Goal: Navigation & Orientation: Find specific page/section

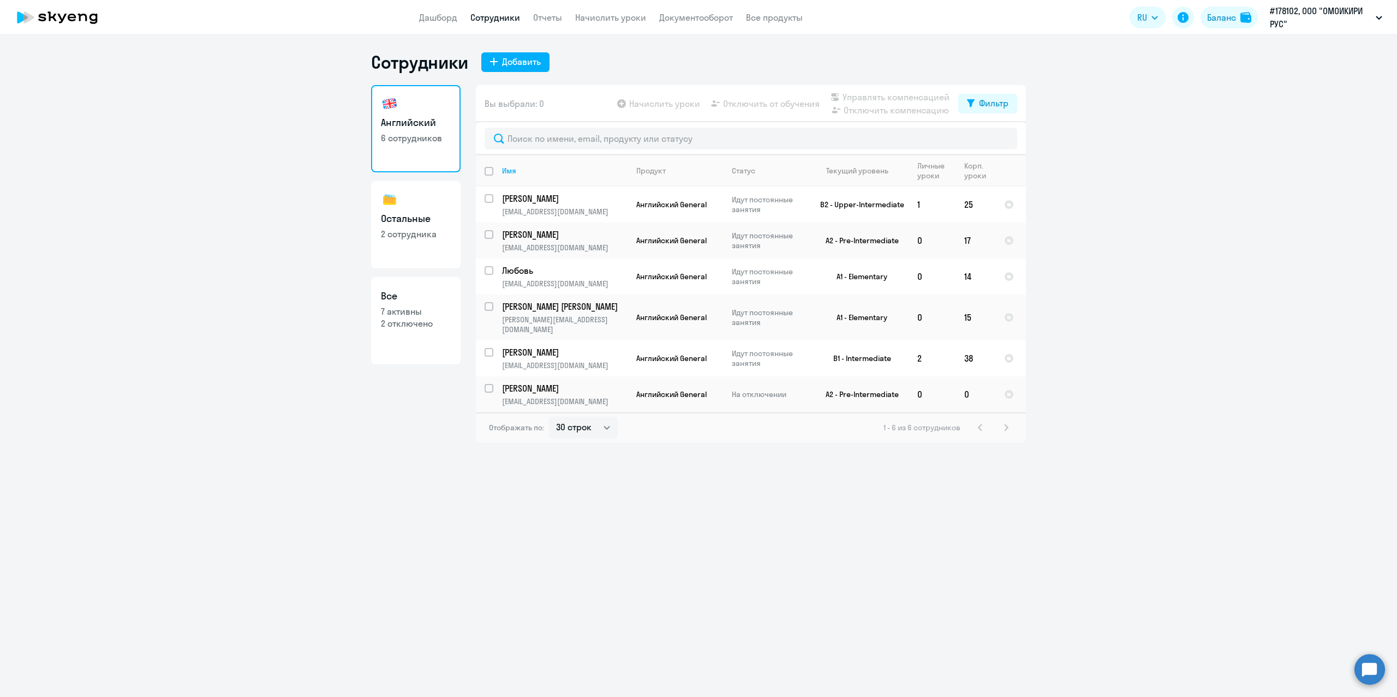
select select "30"
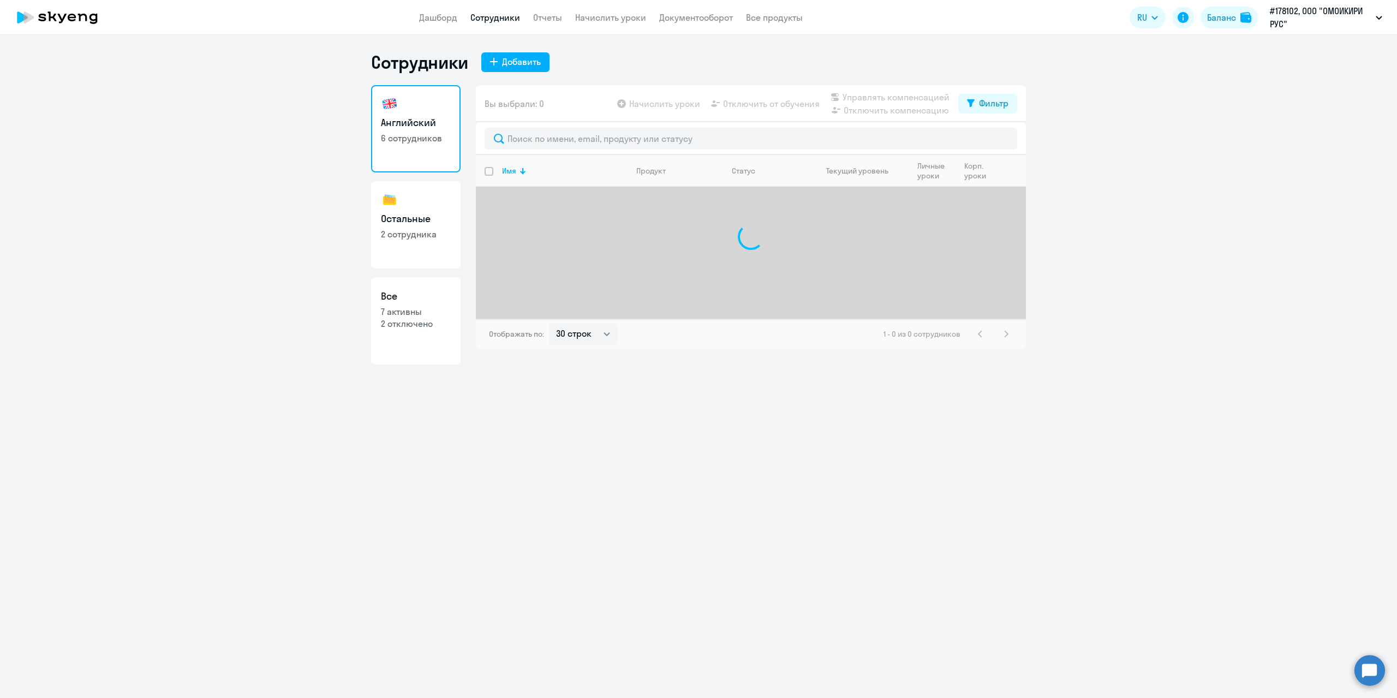
select select "30"
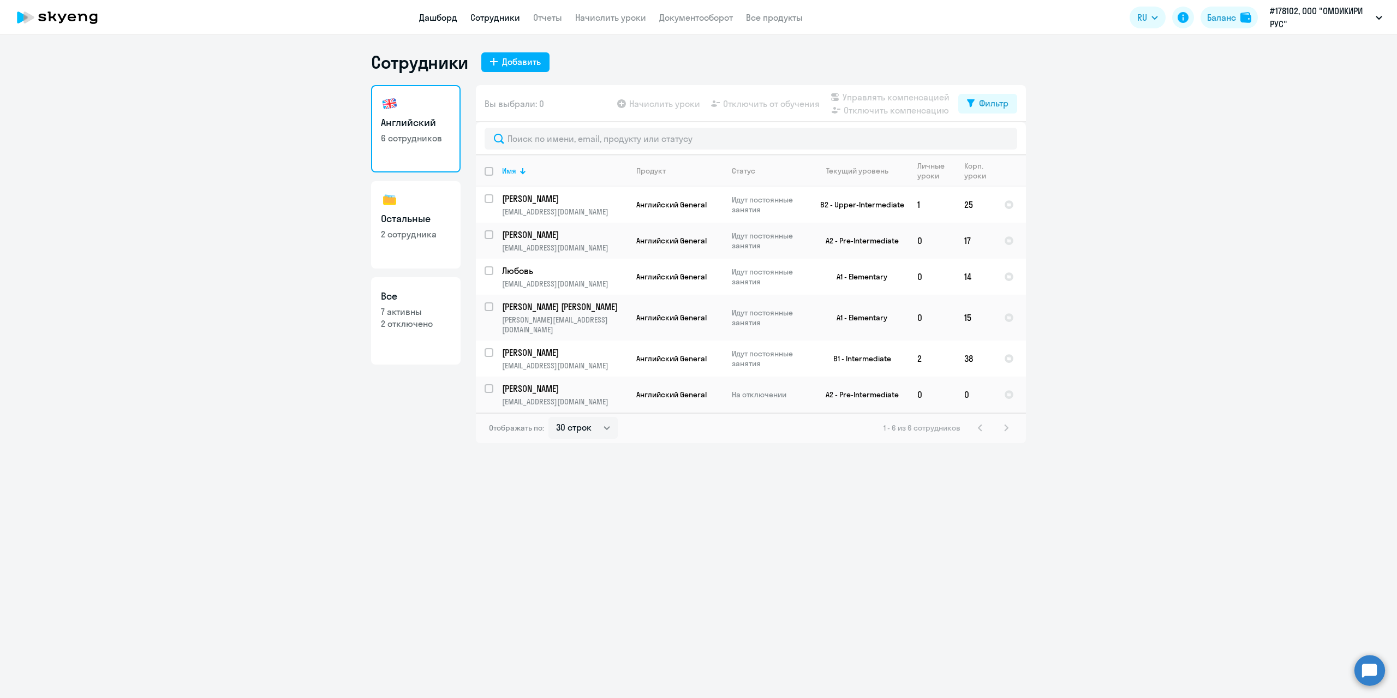
click at [430, 15] on link "Дашборд" at bounding box center [438, 17] width 38 height 11
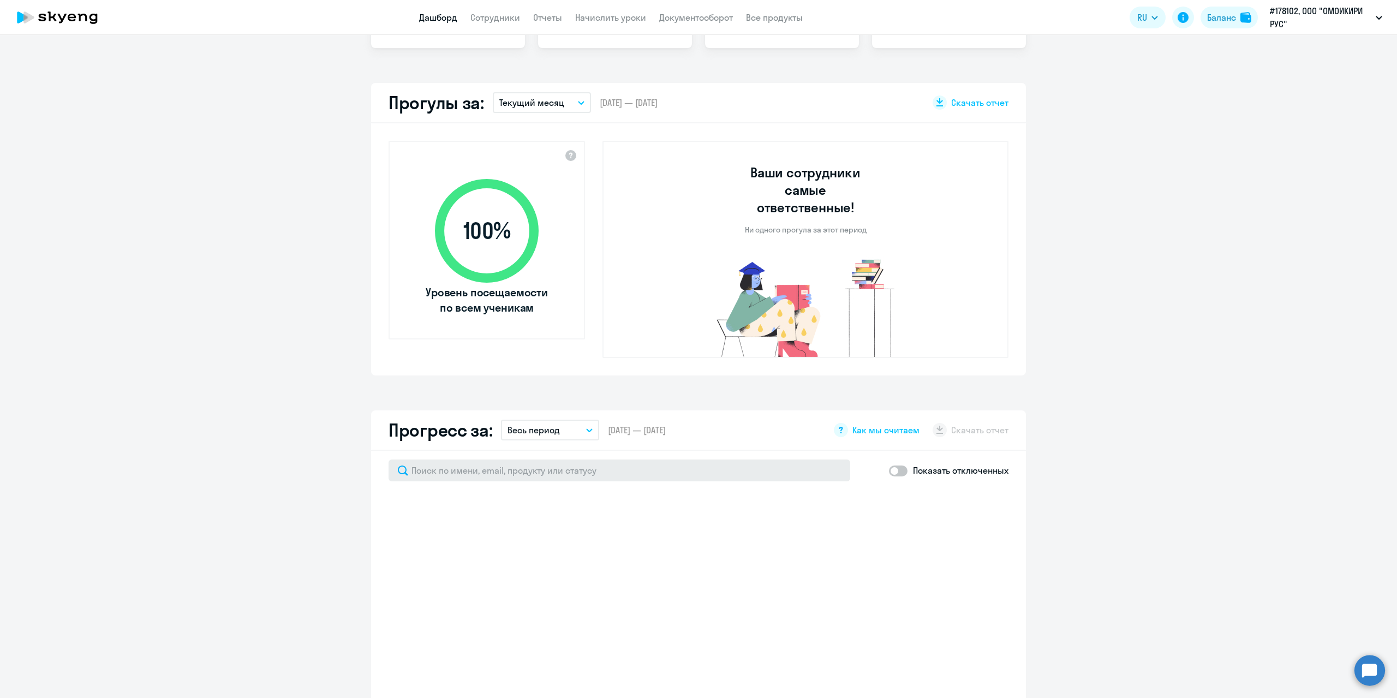
scroll to position [600, 0]
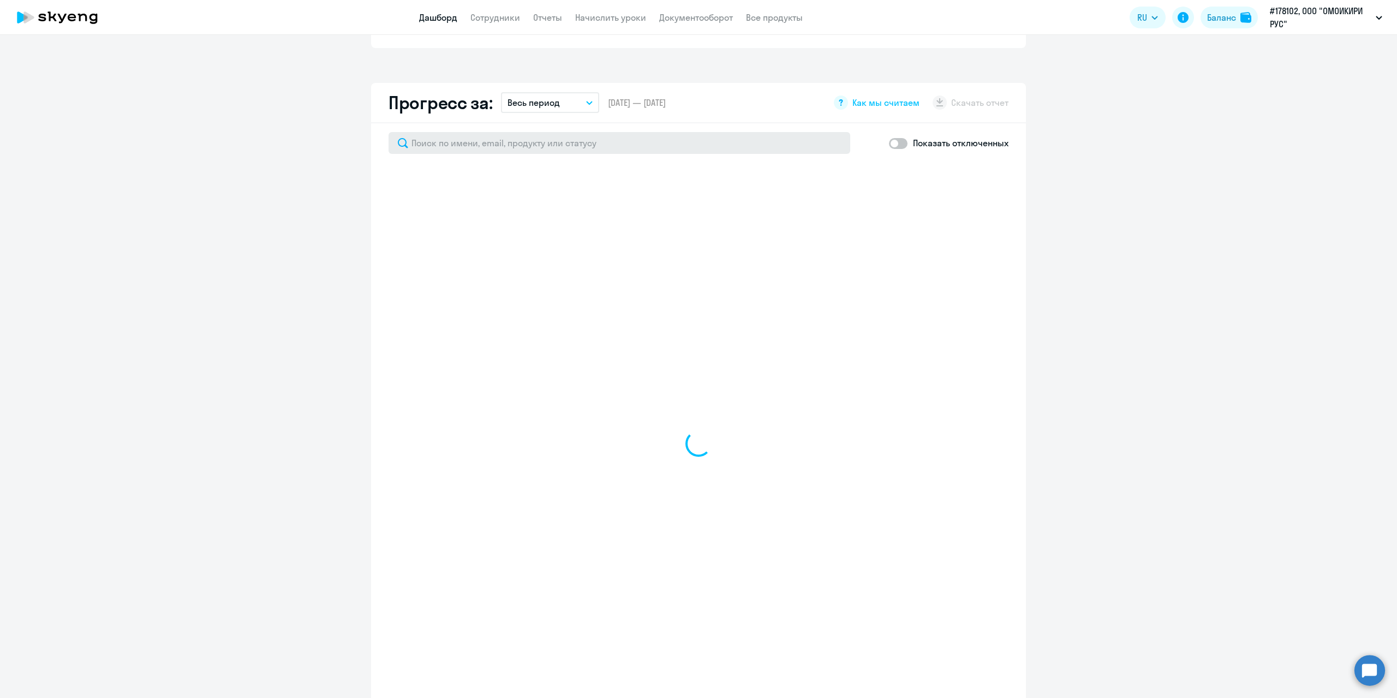
select select "30"
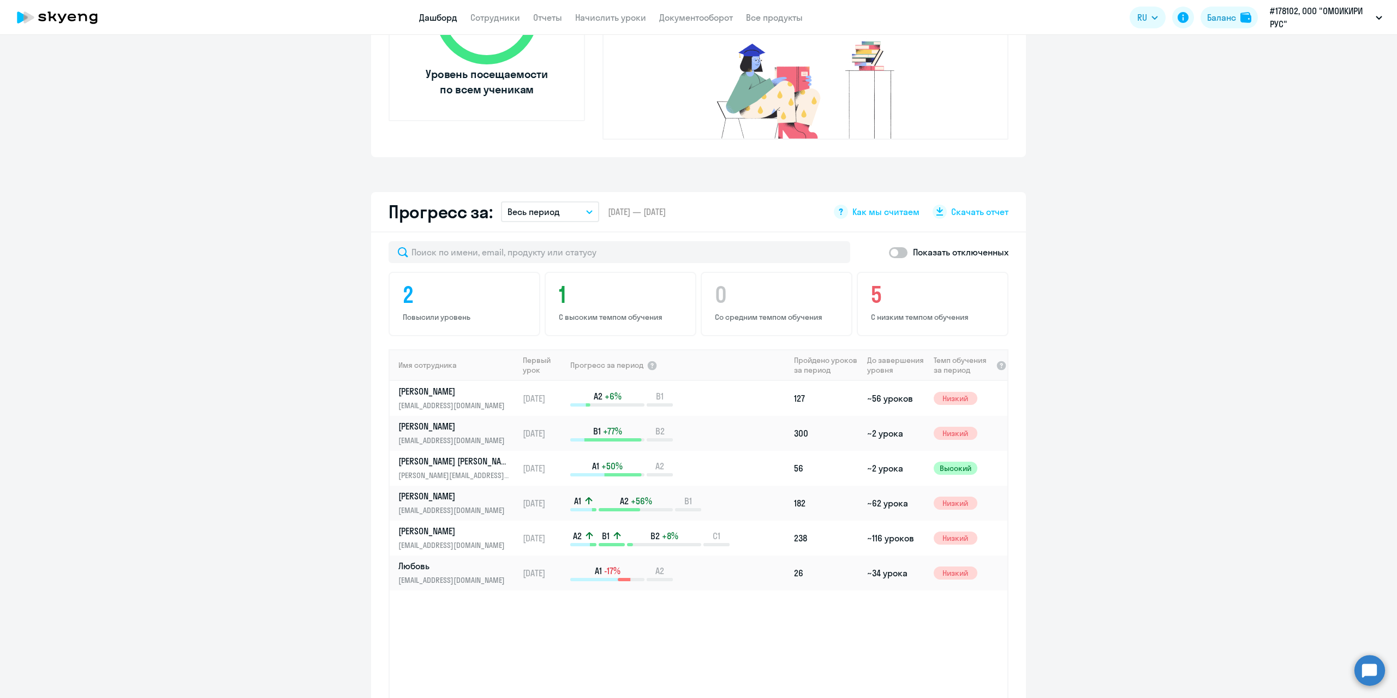
scroll to position [436, 0]
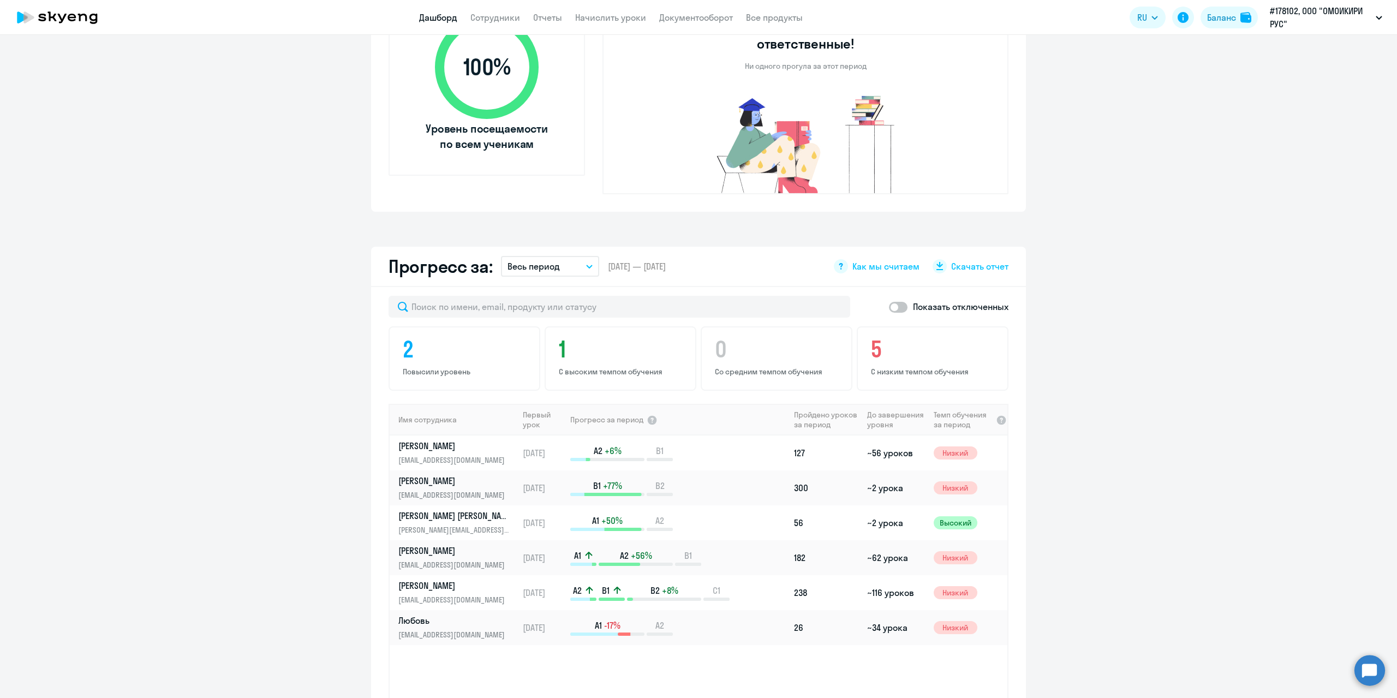
click at [563, 256] on button "Весь период" at bounding box center [550, 266] width 98 height 21
click at [548, 310] on li "Прошлый месяц" at bounding box center [558, 323] width 115 height 27
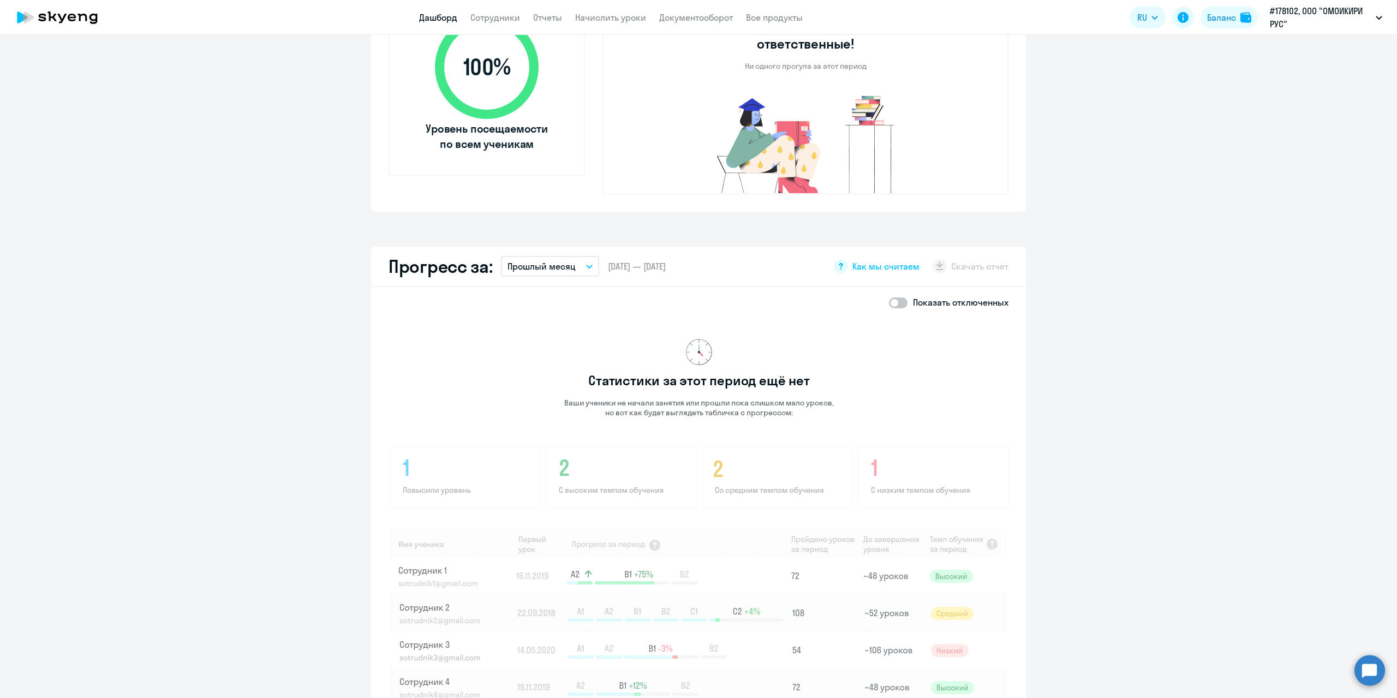
click at [574, 256] on button "Прошлый месяц" at bounding box center [550, 266] width 98 height 21
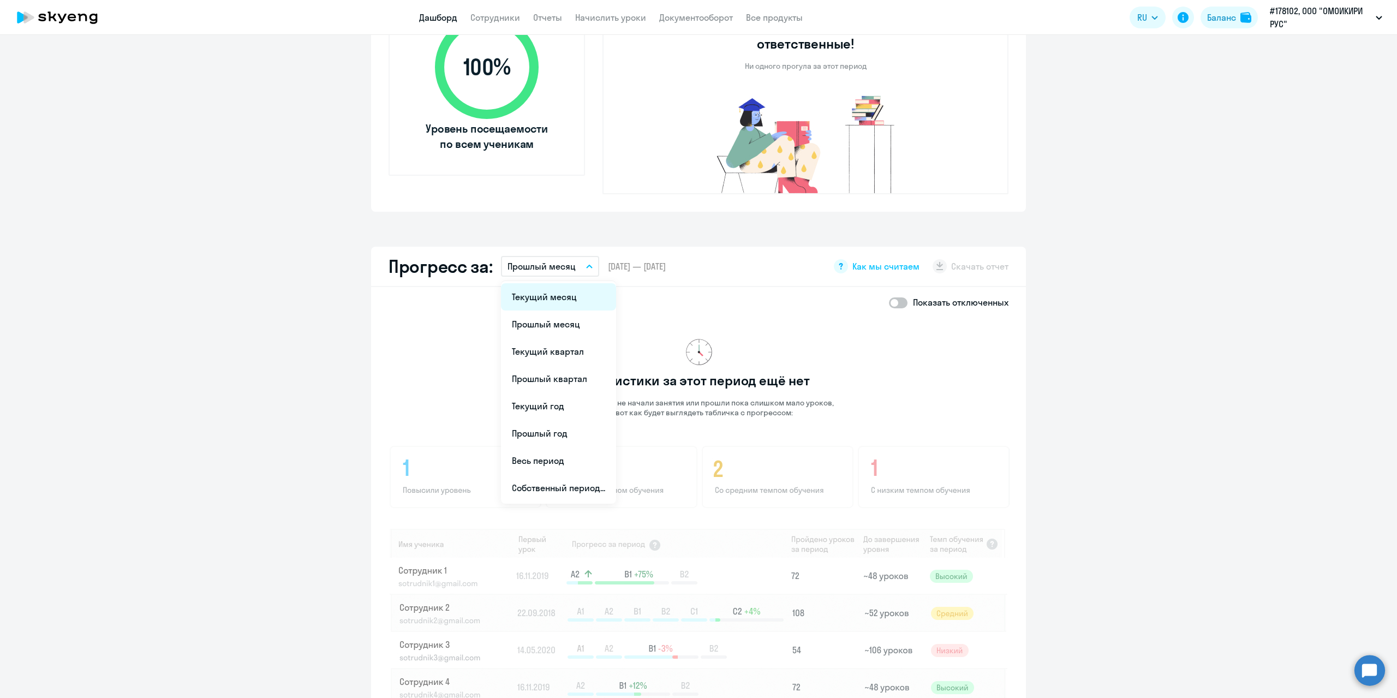
click at [553, 284] on li "Текущий месяц" at bounding box center [558, 296] width 115 height 27
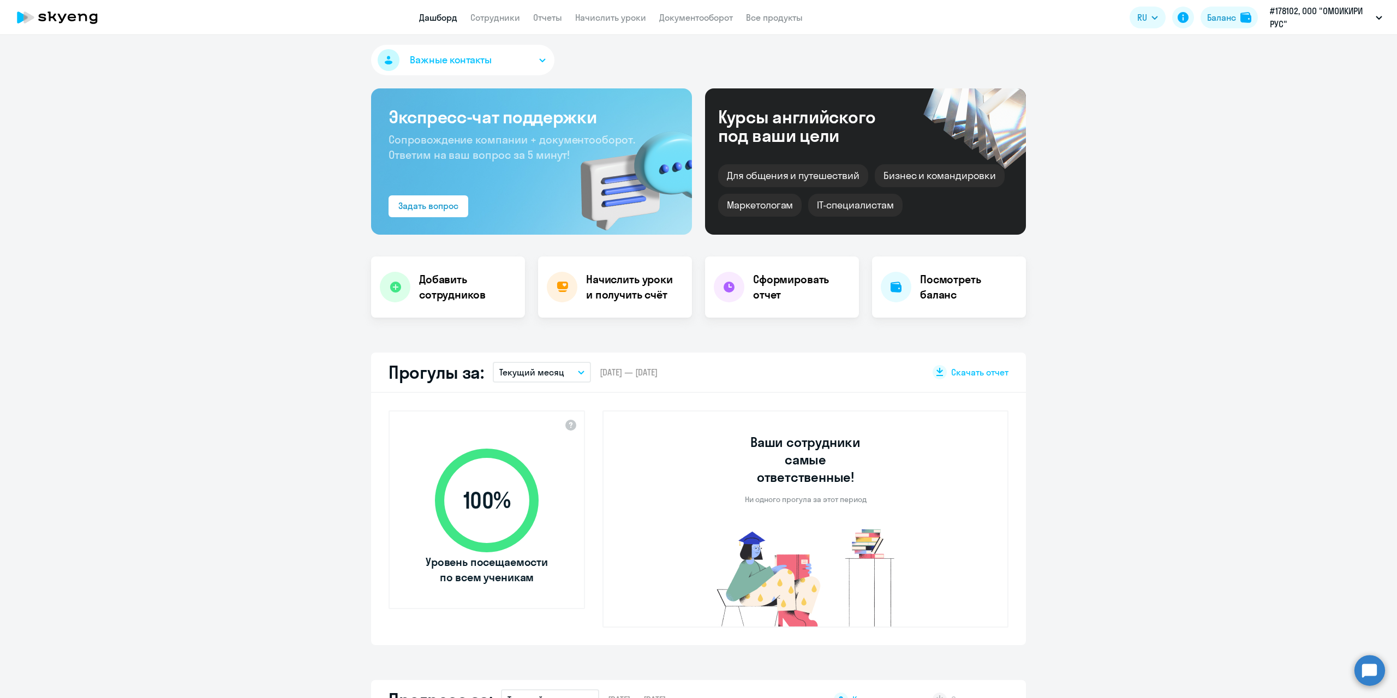
scroll to position [0, 0]
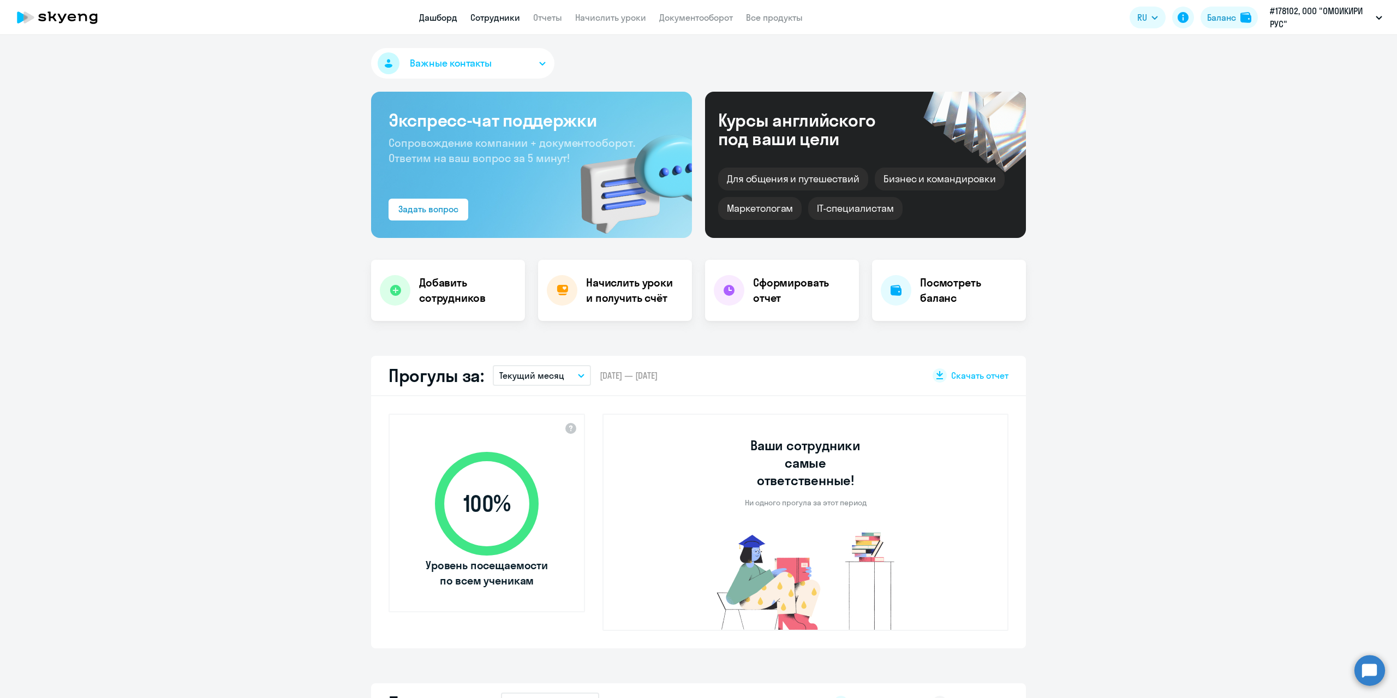
click at [492, 16] on link "Сотрудники" at bounding box center [495, 17] width 50 height 11
select select "30"
